Goal: Transaction & Acquisition: Purchase product/service

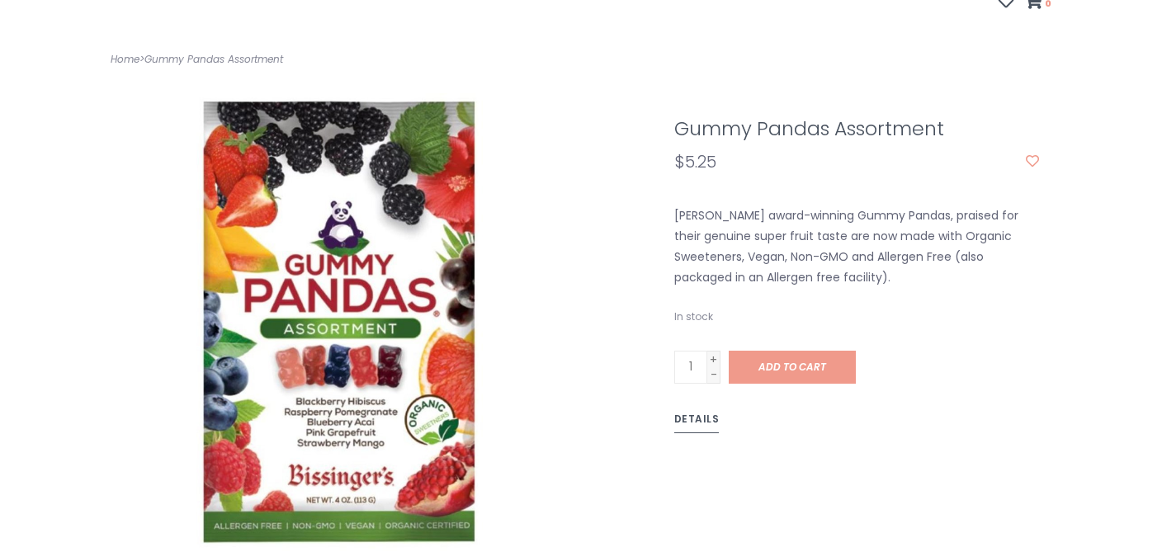
scroll to position [261, 0]
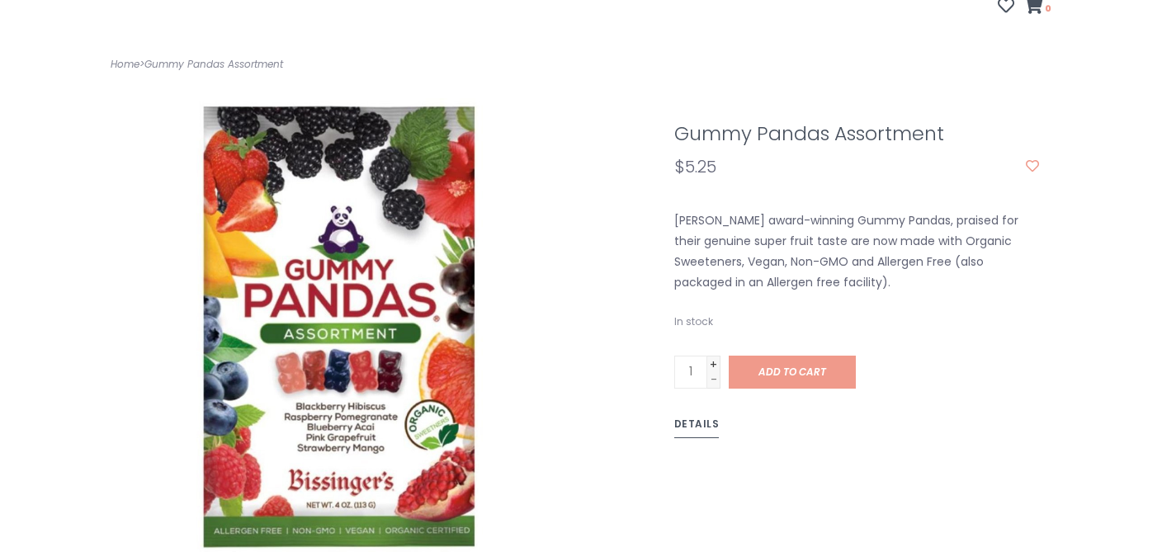
click at [711, 356] on link "+" at bounding box center [713, 363] width 13 height 15
type input "4"
click at [774, 356] on link "Add to cart" at bounding box center [792, 372] width 127 height 33
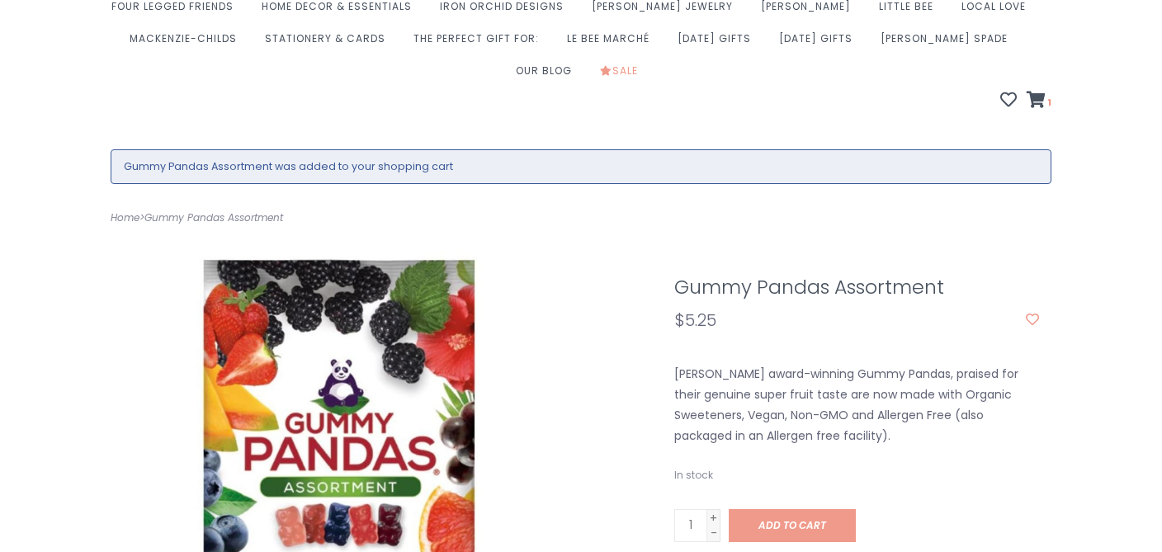
scroll to position [169, 0]
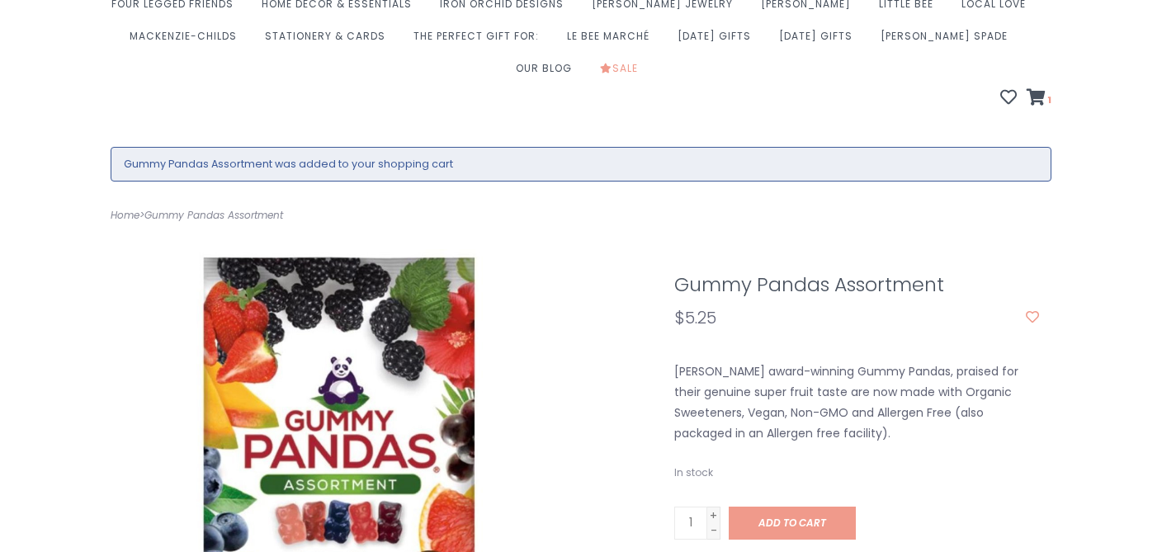
click at [787, 423] on div "Gummy Pandas Assortment $5.25 Bissinger's award-winning Gummy Pandas, praised f…" at bounding box center [863, 485] width 403 height 472
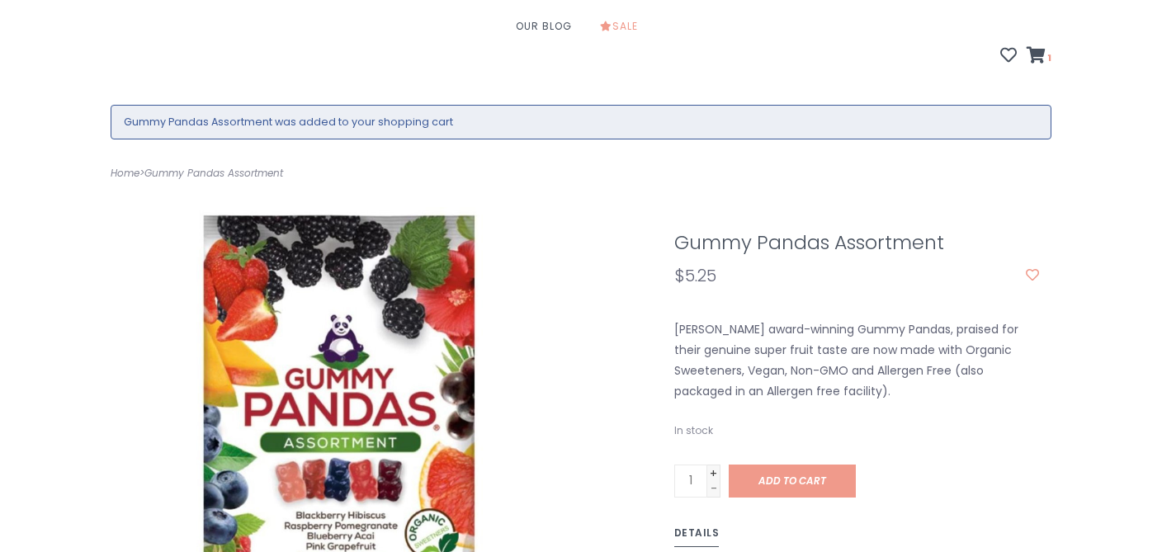
scroll to position [212, 0]
click at [714, 464] on link "+" at bounding box center [713, 471] width 13 height 15
type input "3"
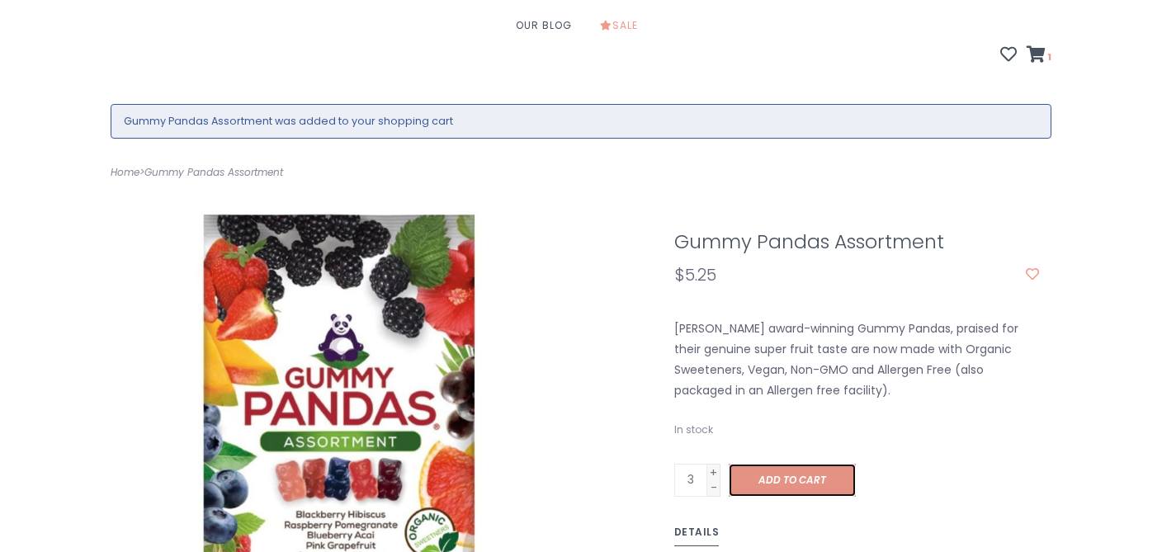
click at [770, 473] on span "Add to cart" at bounding box center [792, 480] width 68 height 14
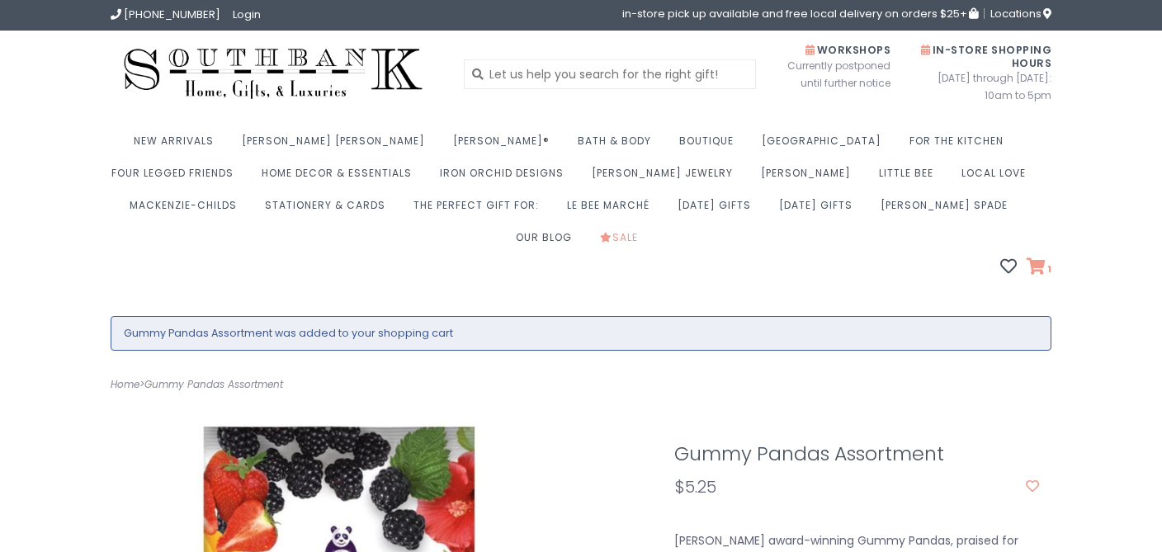
click at [1037, 258] on icon at bounding box center [1035, 266] width 19 height 17
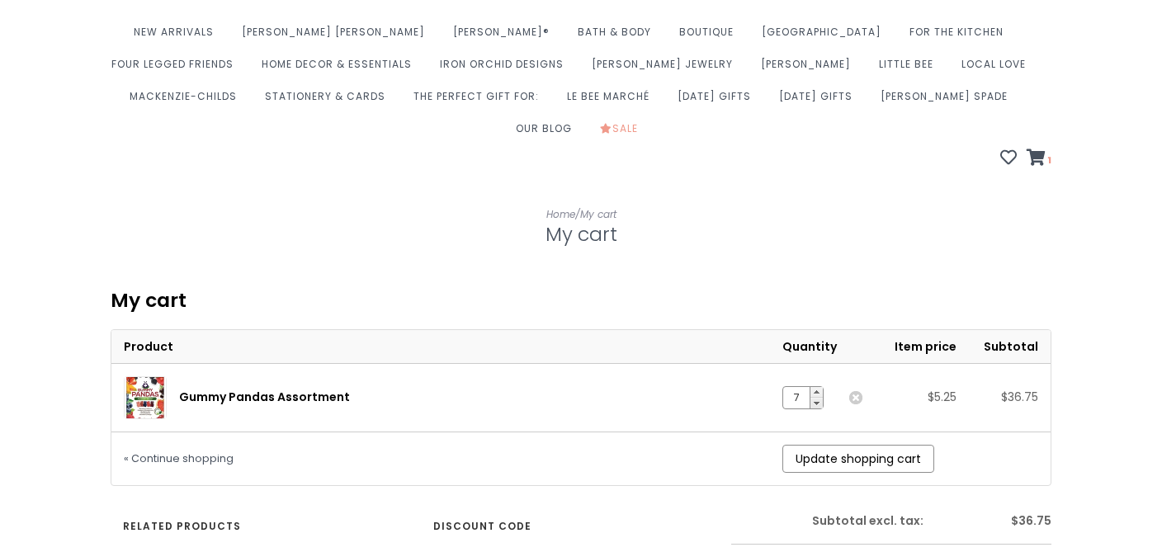
scroll to position [129, 0]
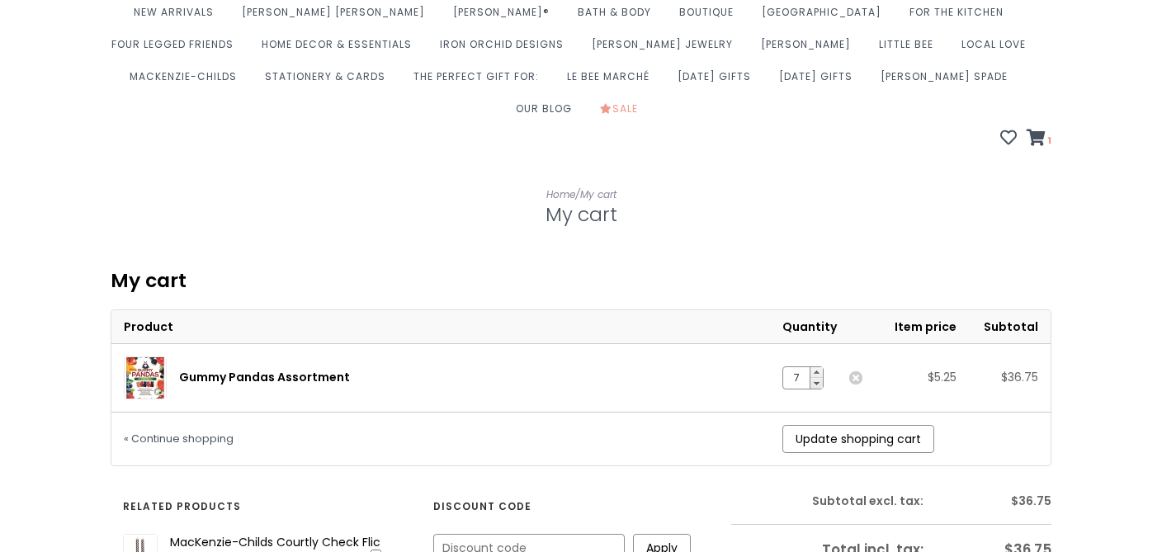
click at [822, 378] on link "-" at bounding box center [816, 383] width 12 height 11
type input "4"
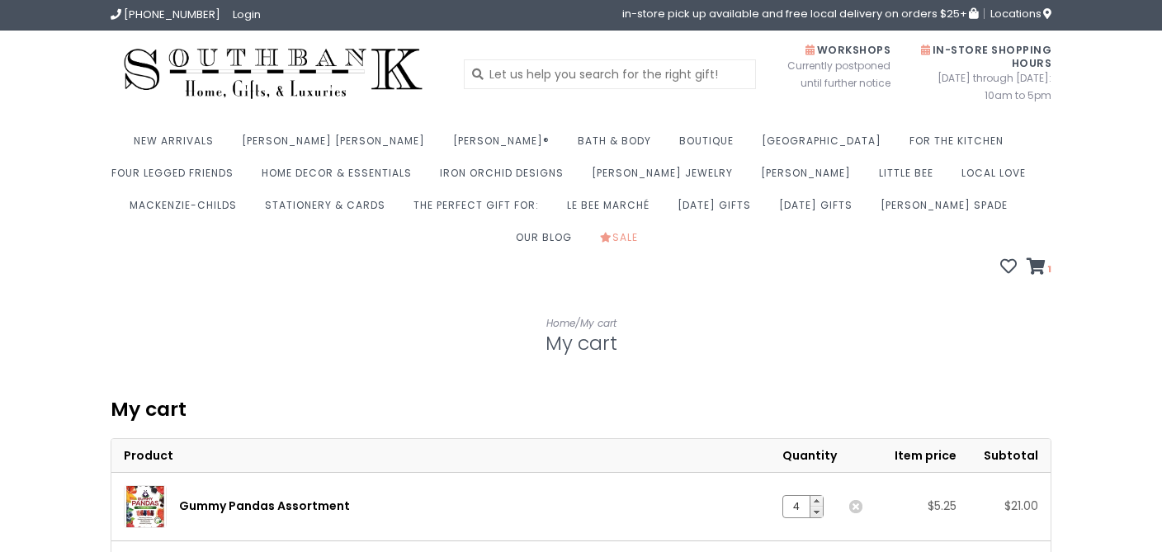
scroll to position [1, 0]
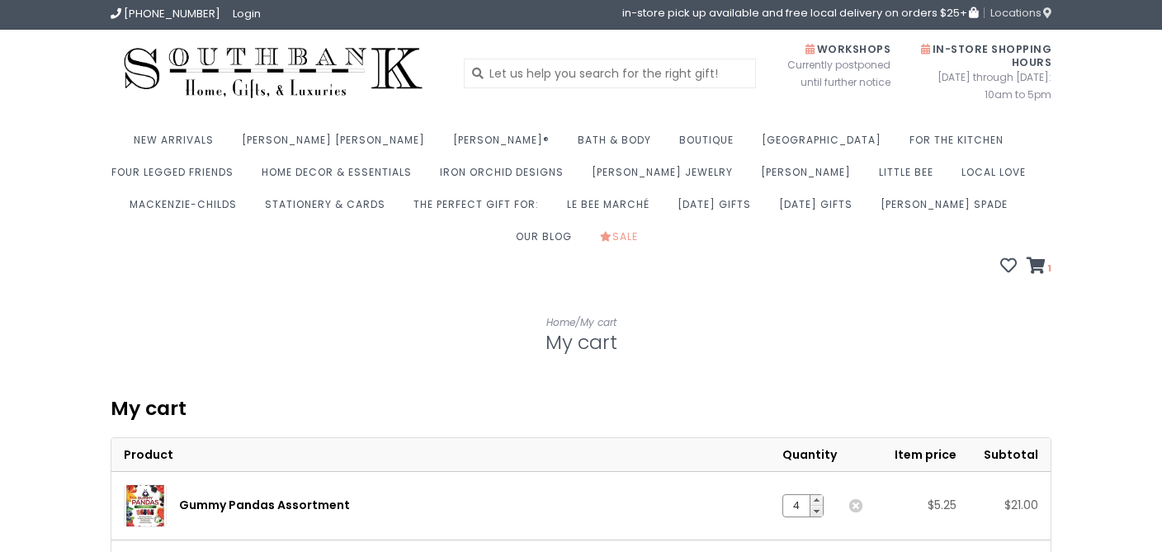
click at [1019, 15] on span "Locations" at bounding box center [1020, 13] width 61 height 16
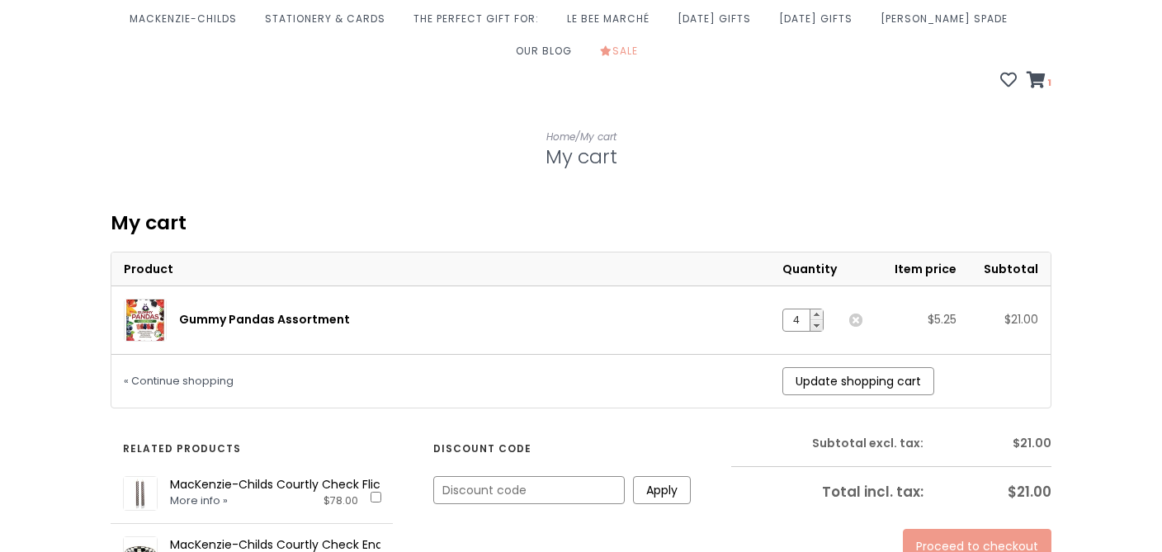
scroll to position [206, 0]
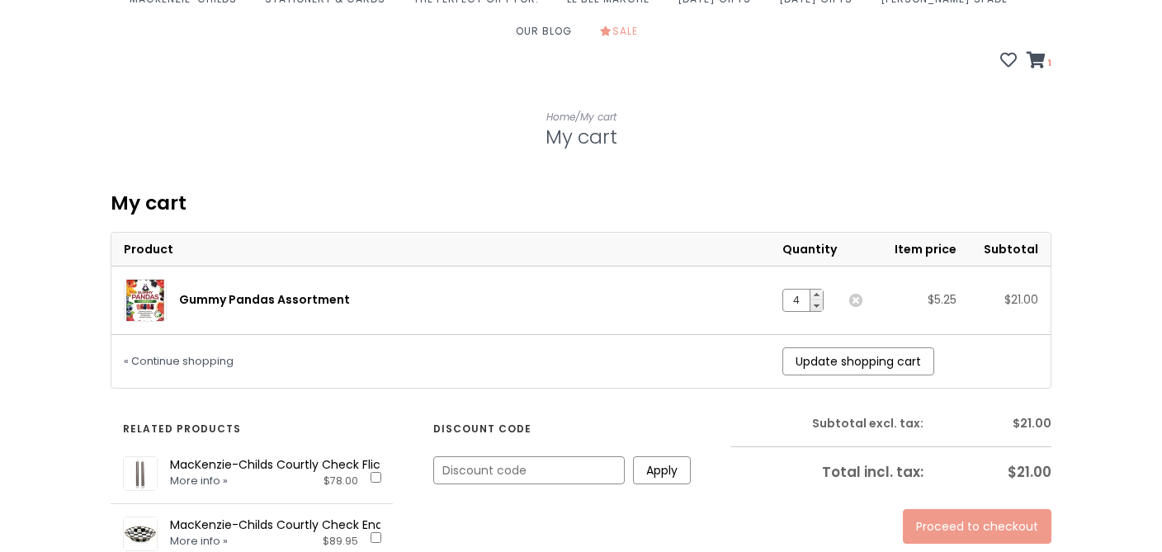
click at [980, 509] on link "Proceed to checkout" at bounding box center [977, 526] width 149 height 35
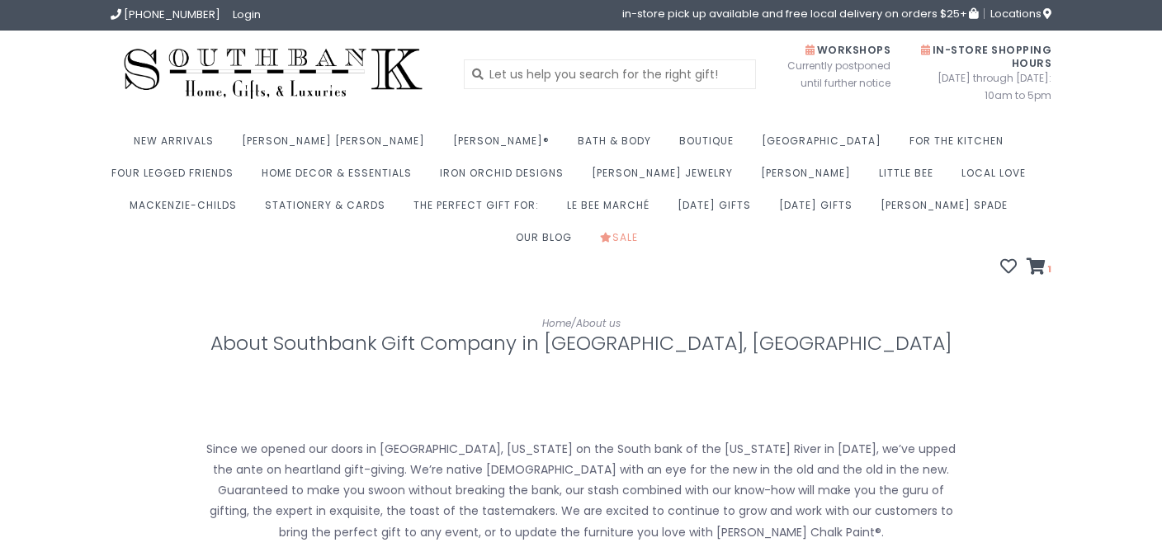
scroll to position [710, 0]
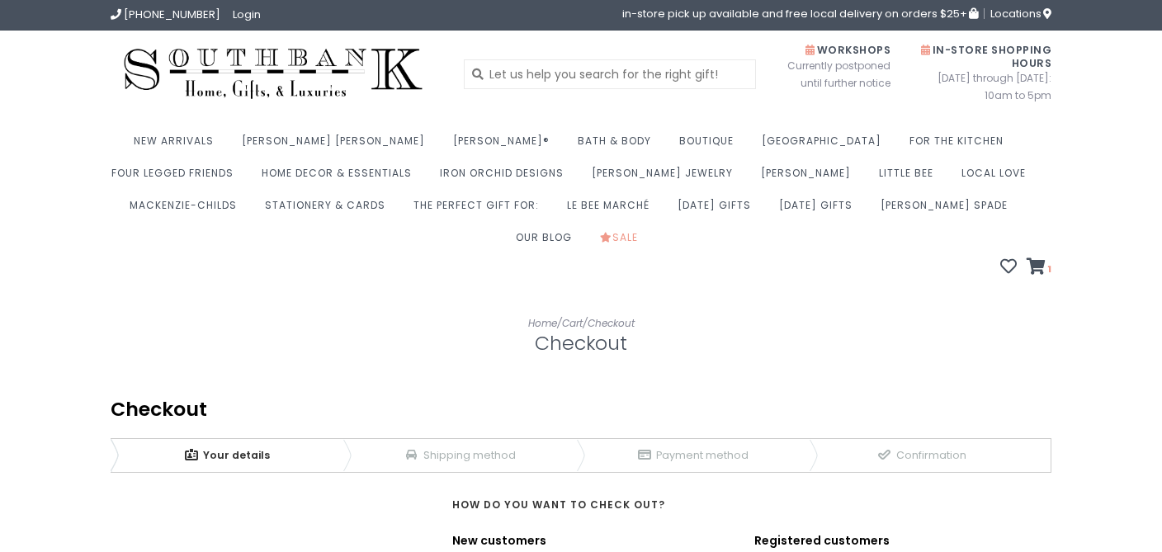
scroll to position [305, 0]
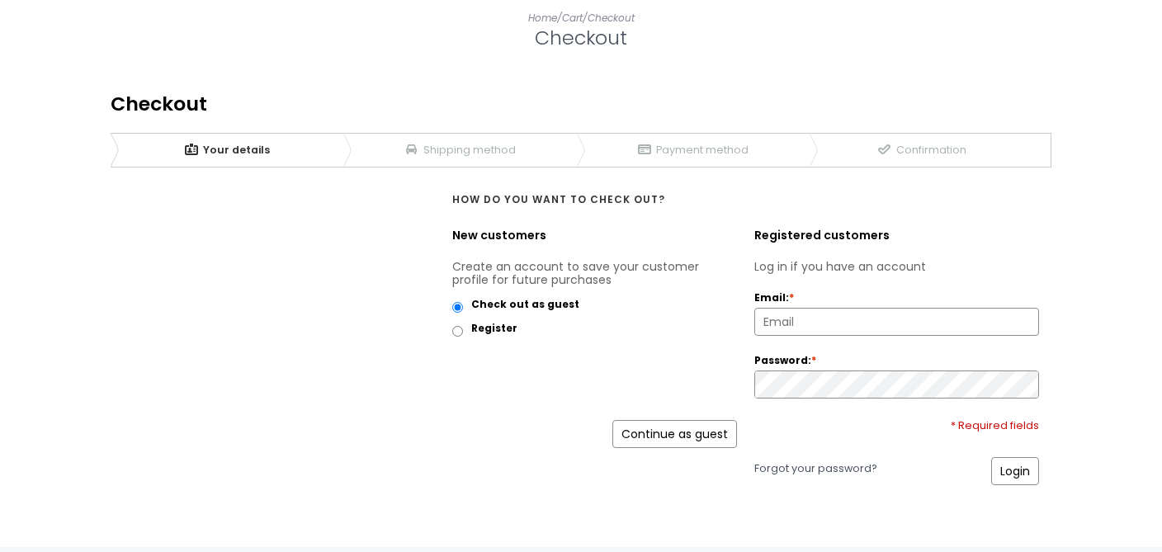
click at [663, 420] on link "Continue as guest" at bounding box center [674, 434] width 125 height 28
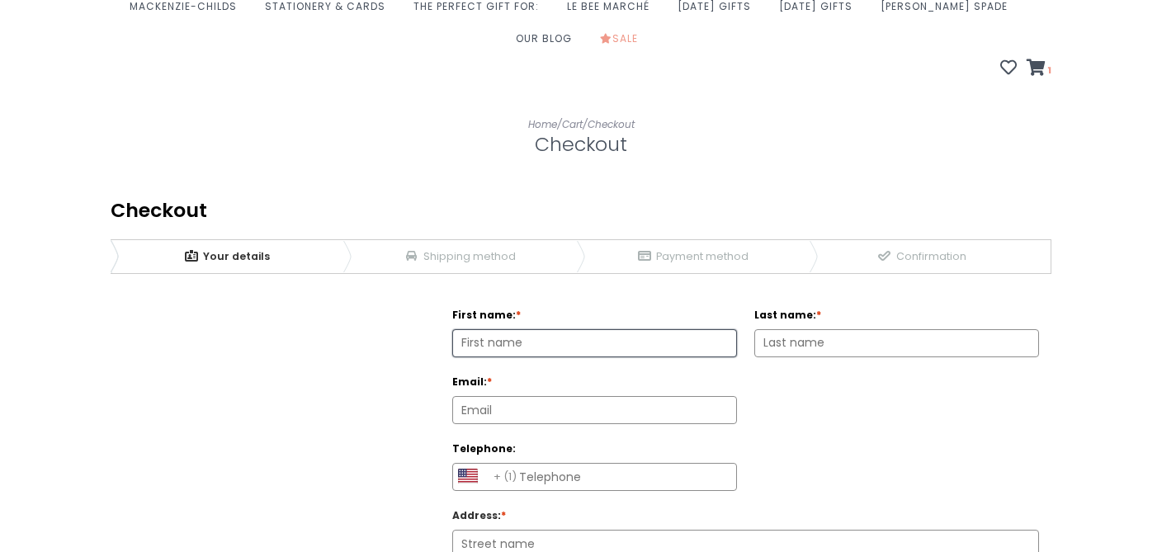
scroll to position [210, 0]
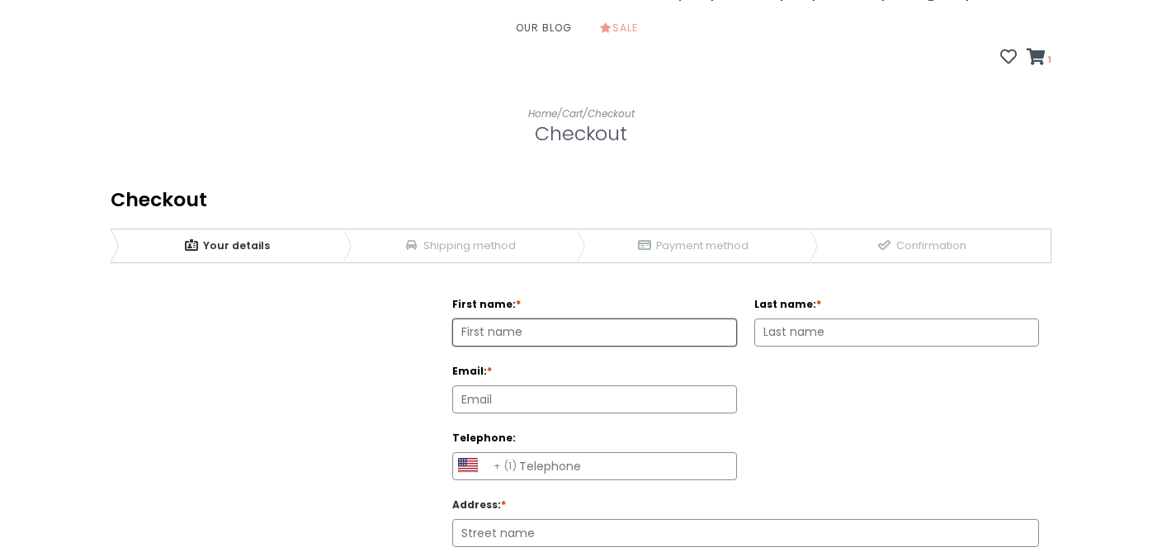
click at [652, 319] on input "First name: *" at bounding box center [594, 332] width 283 height 26
type input "lana"
type input "sweatman"
type input "q.sweatman@gmail.com"
select select "AS|1"
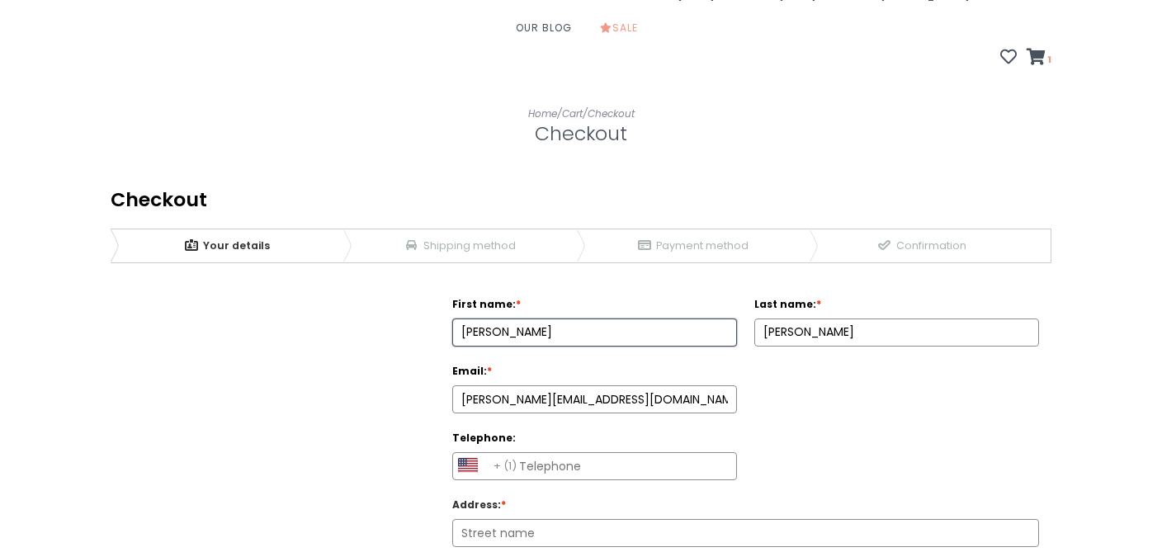
type input "4105333390"
type input "1304 Saran Court"
type input "1304 saran ct"
type input "21113-1642"
type input "Odenton Md"
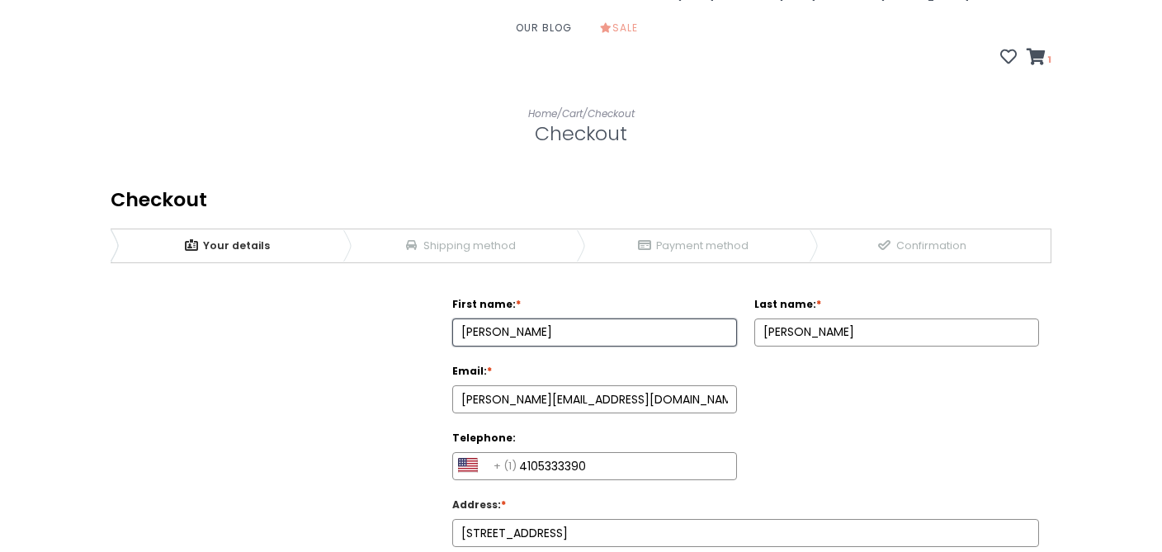
select select "4184"
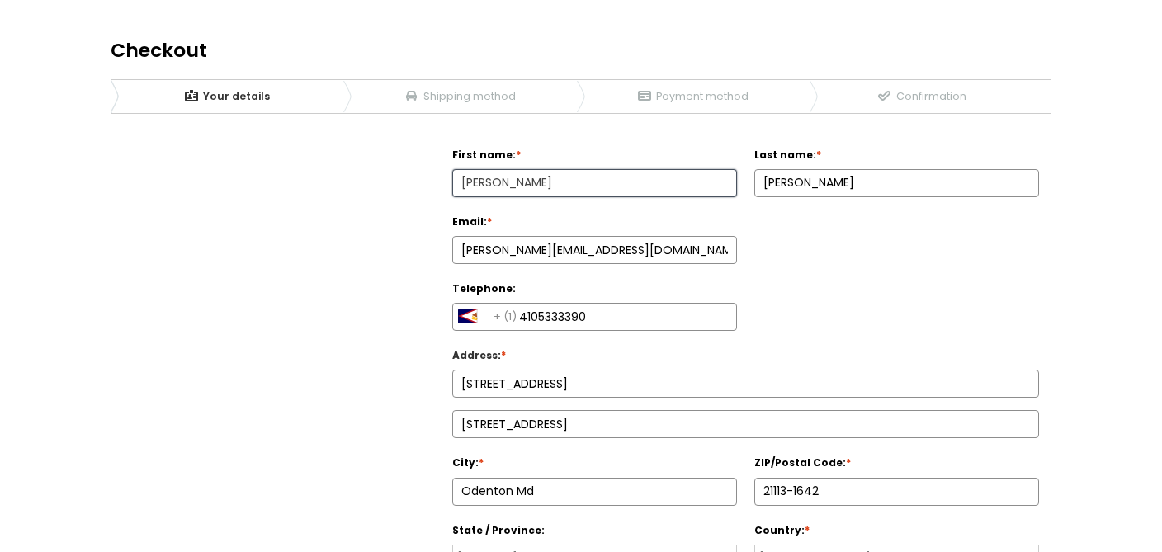
scroll to position [377, 0]
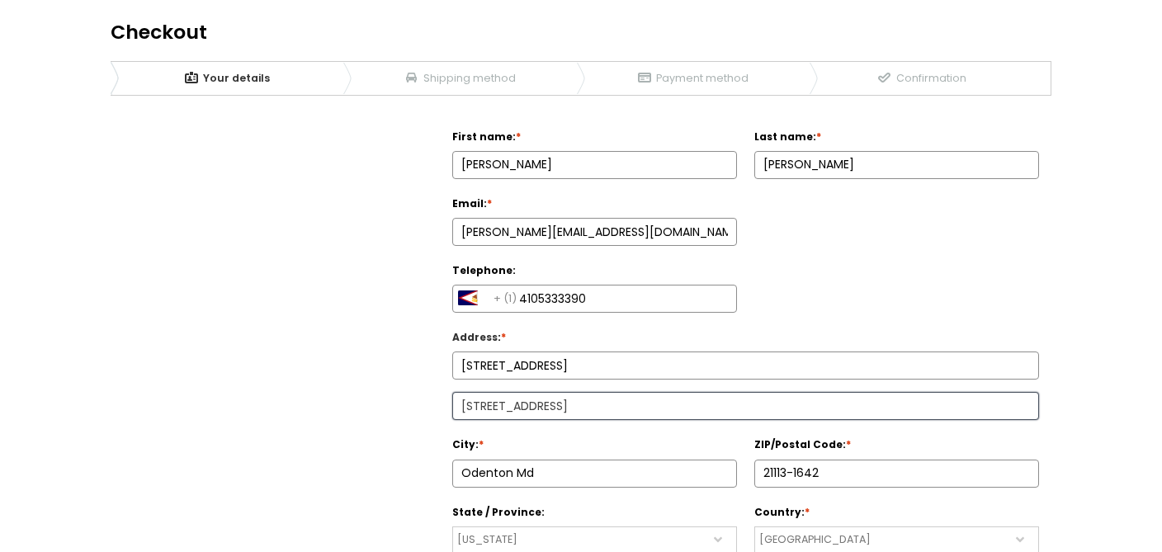
drag, startPoint x: 663, startPoint y: 368, endPoint x: 368, endPoint y: 351, distance: 295.8
click at [368, 351] on div "Billing information First name: * lana Last name: * sweatman Email: *" at bounding box center [581, 412] width 941 height 600
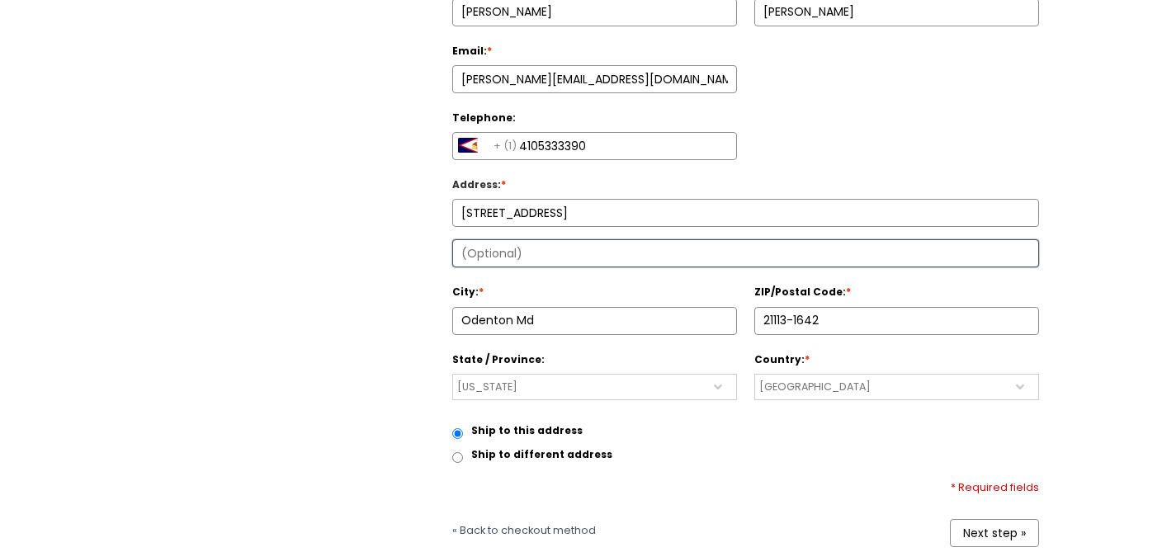
scroll to position [536, 0]
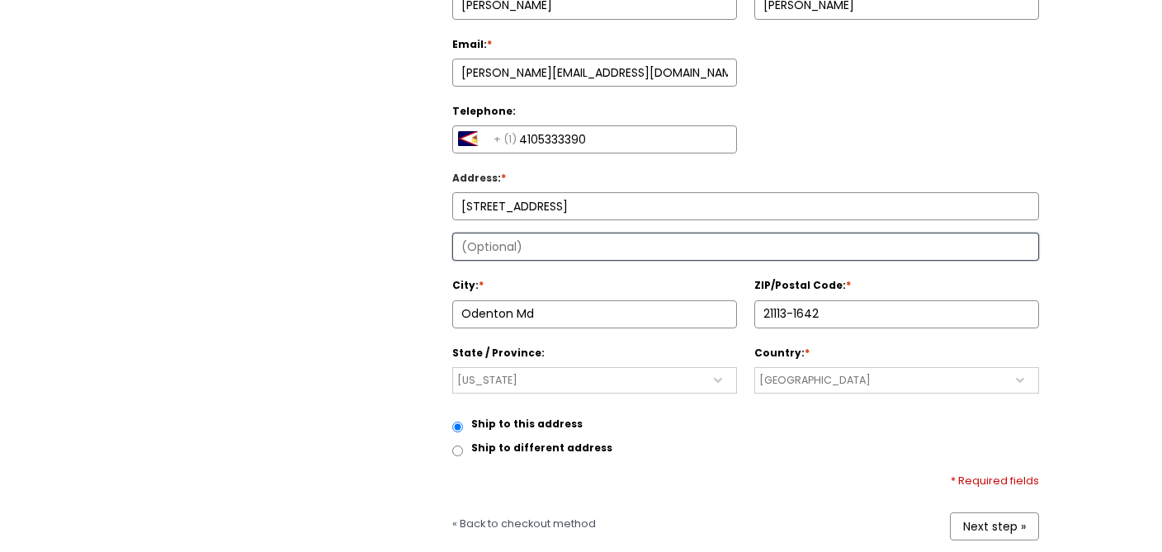
click at [989, 512] on link "Next step »" at bounding box center [994, 526] width 89 height 28
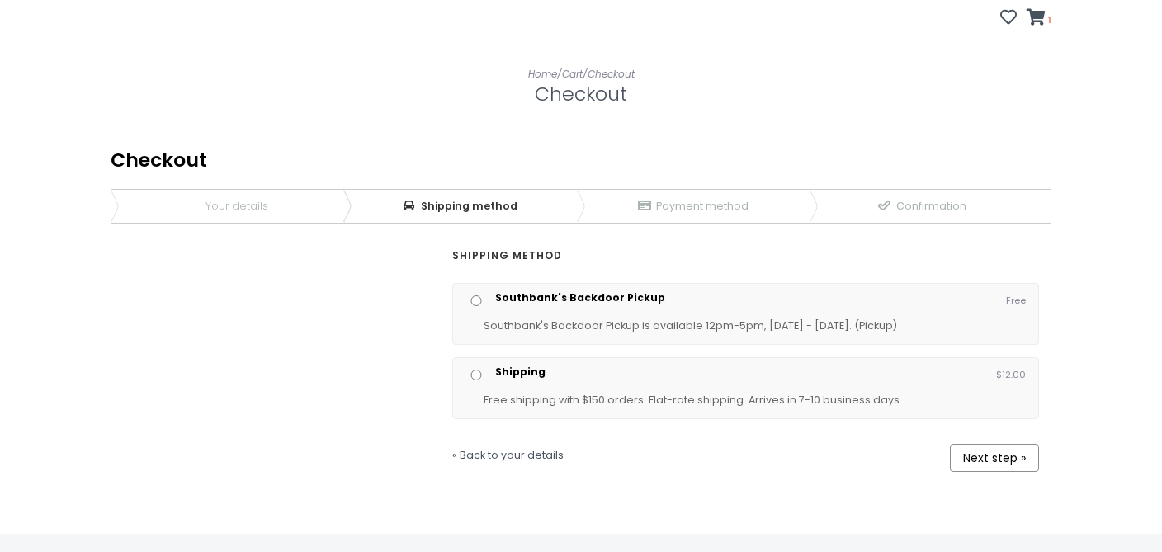
scroll to position [272, 0]
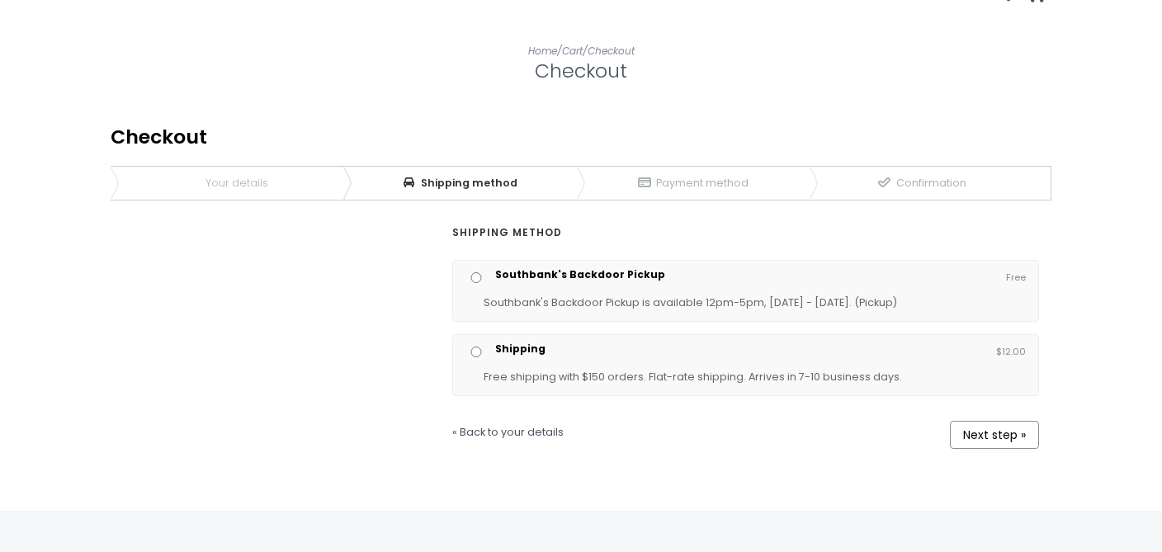
click at [904, 368] on p "Free shipping with $150 orders. Flat-rate shipping. Arrives in 7-10 business da…" at bounding box center [754, 377] width 542 height 19
